Goal: Information Seeking & Learning: Learn about a topic

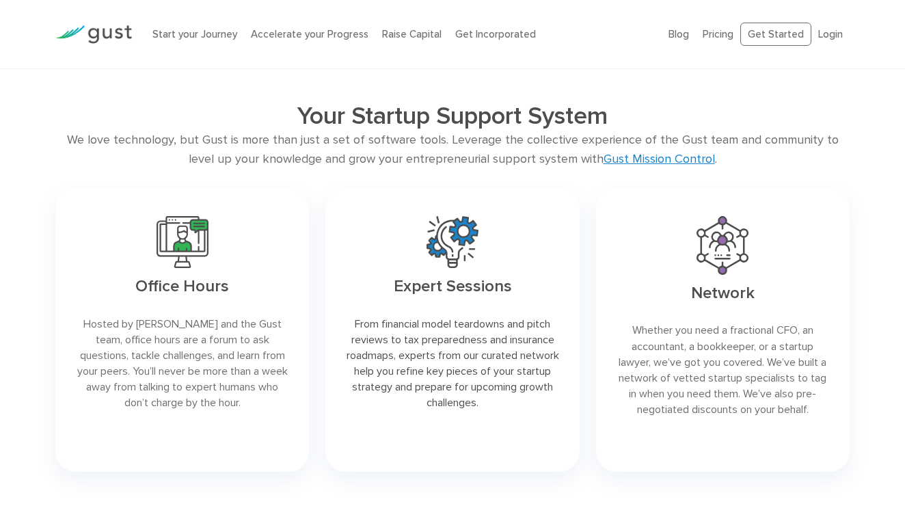
scroll to position [2656, 0]
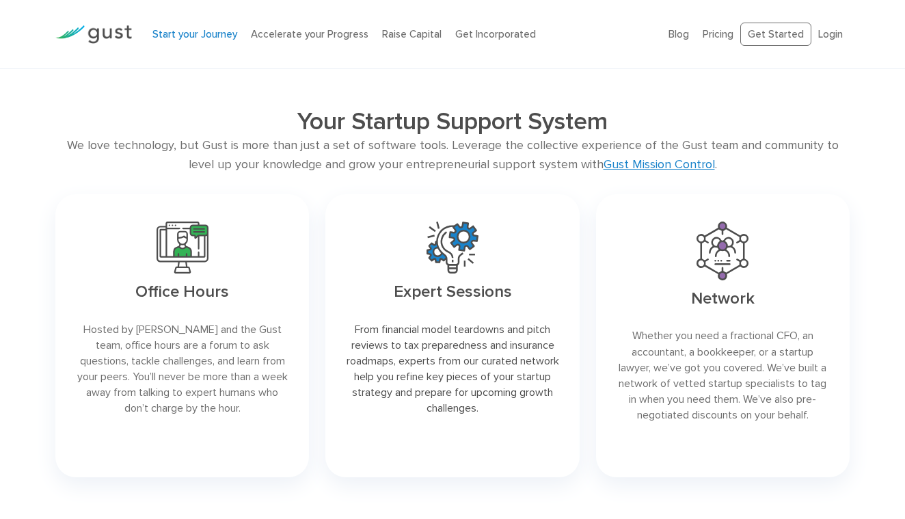
click at [222, 37] on link "Start your Journey" at bounding box center [194, 34] width 85 height 12
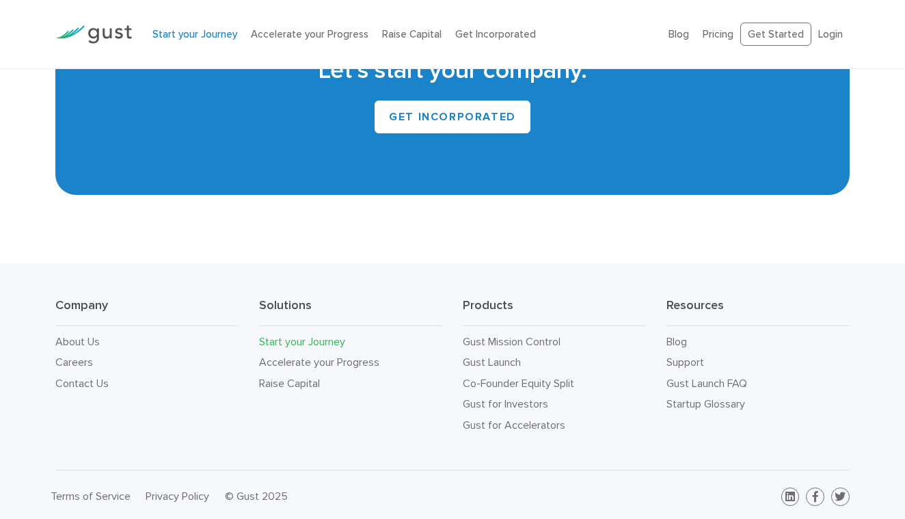
scroll to position [2483, 0]
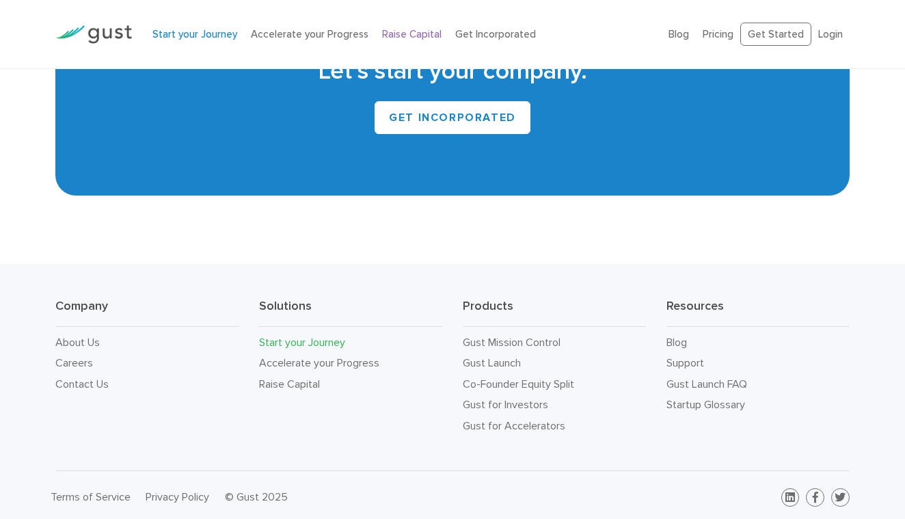
click at [431, 32] on link "Raise Capital" at bounding box center [411, 34] width 59 height 12
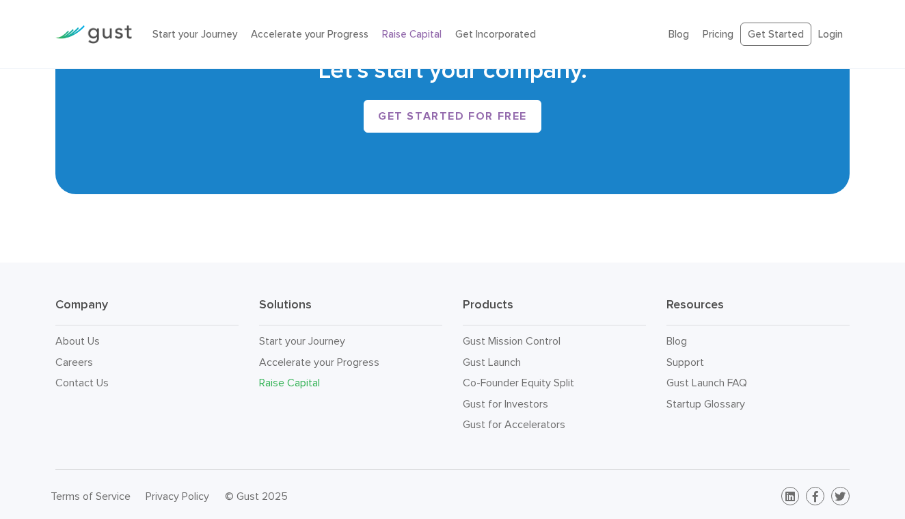
scroll to position [2260, 0]
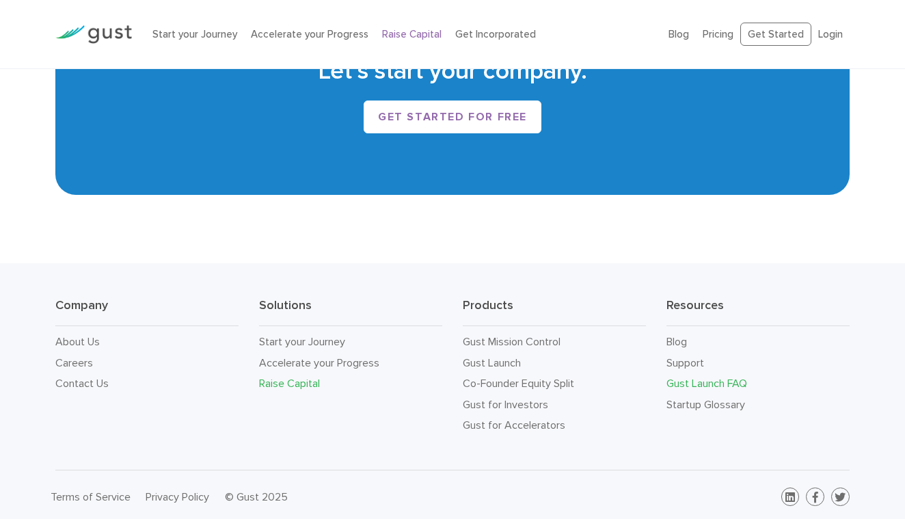
click at [744, 379] on link "Gust Launch FAQ" at bounding box center [707, 383] width 81 height 13
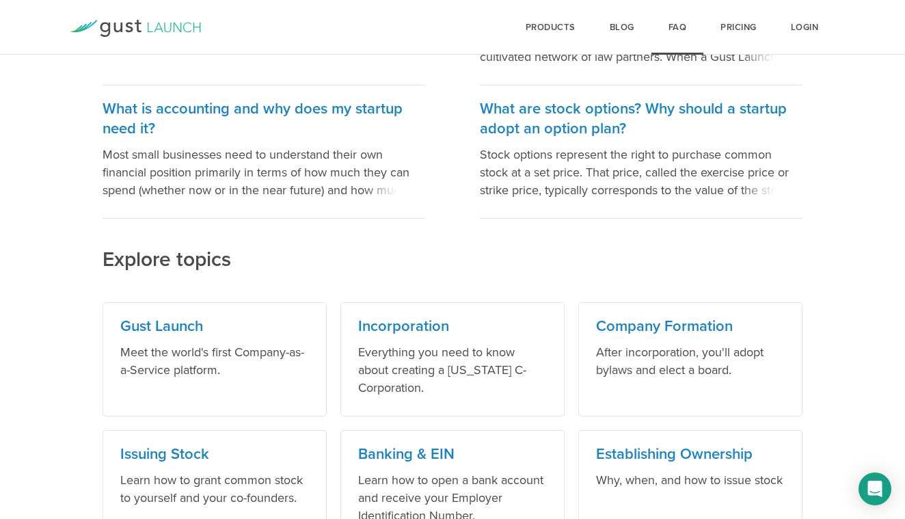
scroll to position [441, 0]
